Goal: Task Accomplishment & Management: Use online tool/utility

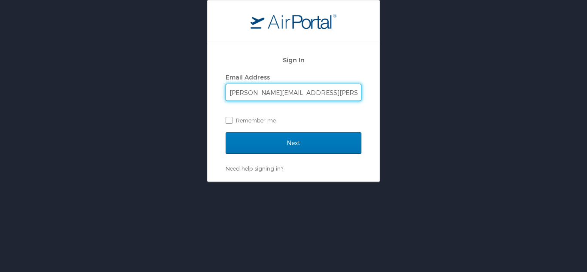
type input "[PERSON_NAME][EMAIL_ADDRESS][PERSON_NAME][DOMAIN_NAME]"
click at [226, 132] on input "Next" at bounding box center [294, 142] width 136 height 21
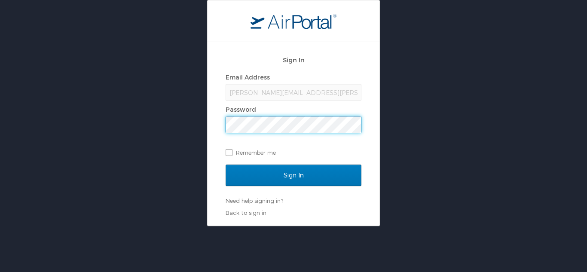
click at [226, 165] on input "Sign In" at bounding box center [294, 175] width 136 height 21
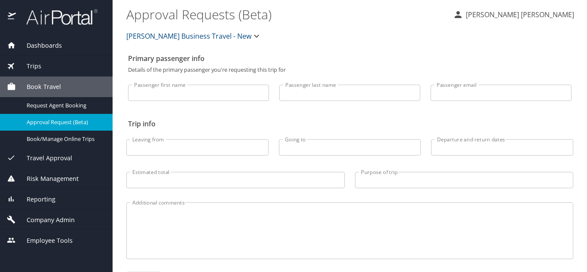
click at [54, 45] on span "Dashboards" at bounding box center [39, 45] width 46 height 9
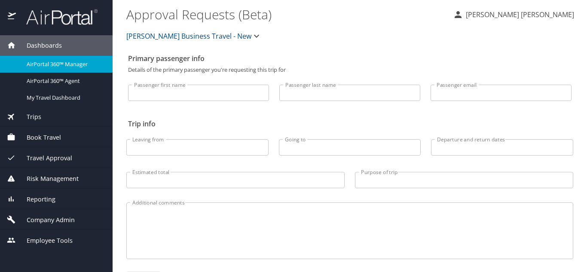
click at [51, 66] on span "AirPortal 360™ Manager" at bounding box center [65, 64] width 76 height 8
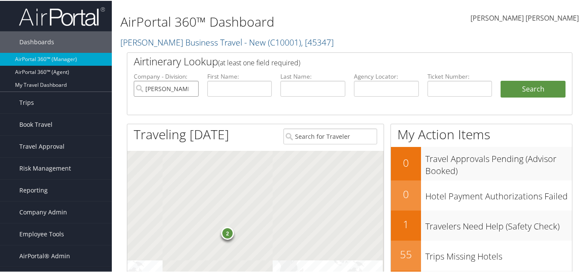
click at [189, 87] on input "[PERSON_NAME] Business Travel - New" at bounding box center [166, 88] width 65 height 16
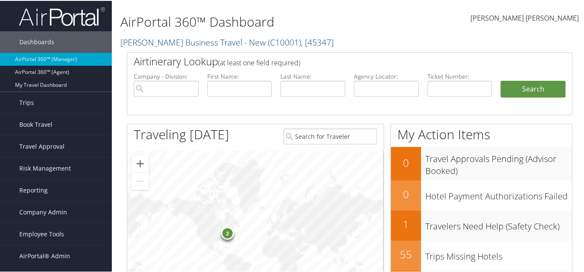
click at [227, 231] on div "2" at bounding box center [227, 232] width 13 height 13
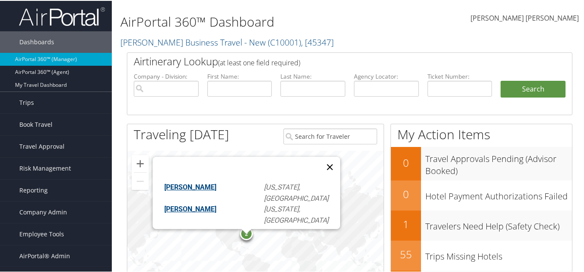
click at [328, 159] on button "Close" at bounding box center [329, 166] width 21 height 21
